Goal: Task Accomplishment & Management: Complete application form

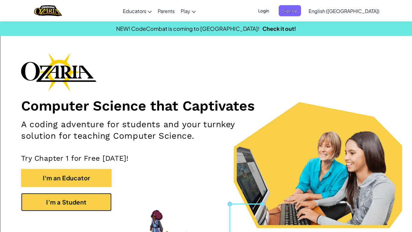
click at [94, 209] on button "I'm a Student" at bounding box center [66, 202] width 91 height 18
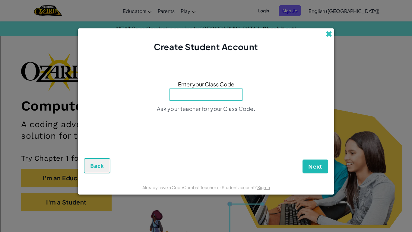
click at [332, 32] on span at bounding box center [329, 34] width 6 height 6
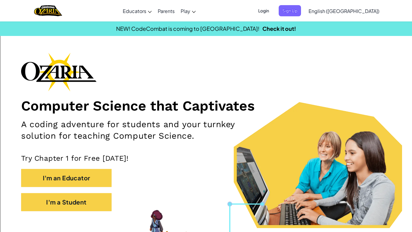
click at [273, 8] on span "Login" at bounding box center [264, 10] width 18 height 11
